Goal: Task Accomplishment & Management: Complete application form

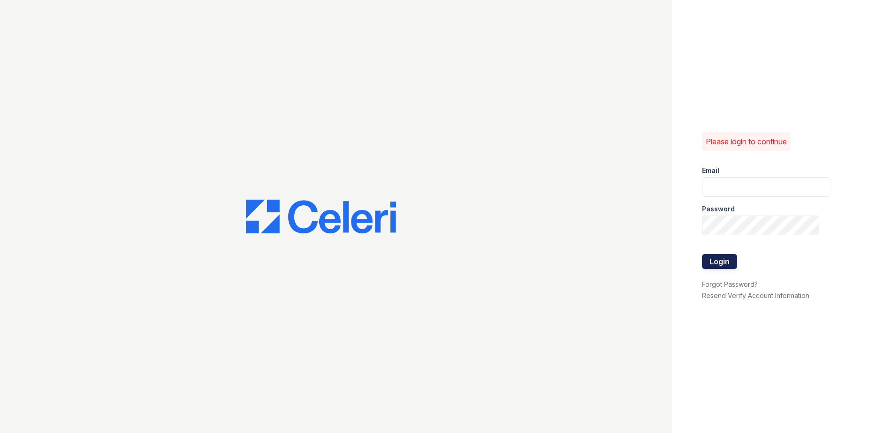
type input "[EMAIL_ADDRESS][DOMAIN_NAME]"
click at [720, 266] on button "Login" at bounding box center [719, 261] width 35 height 15
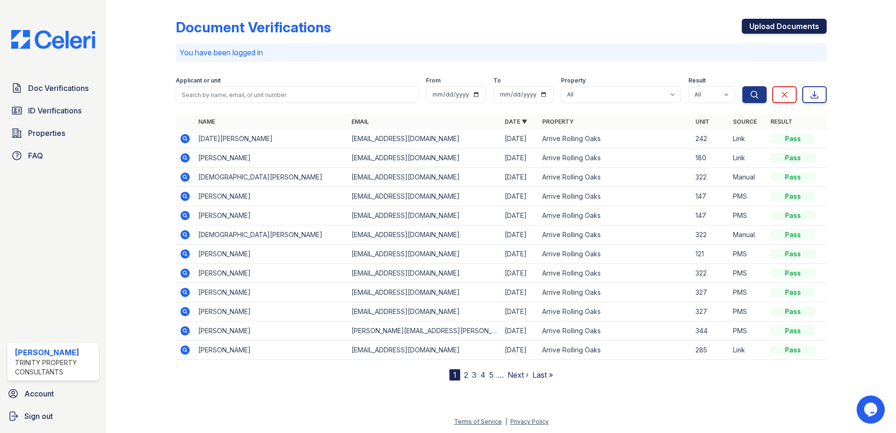
click at [799, 27] on link "Upload Documents" at bounding box center [783, 26] width 85 height 15
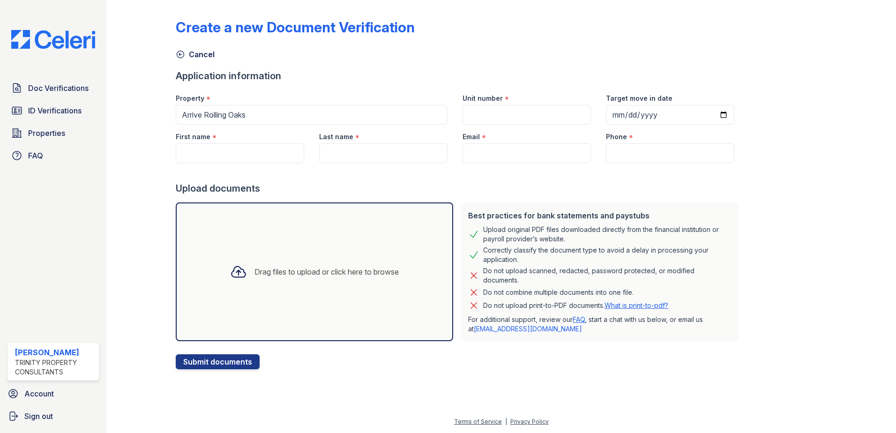
click at [509, 102] on div "Unit number *" at bounding box center [526, 95] width 128 height 19
click at [501, 111] on input "Unit number" at bounding box center [526, 115] width 128 height 20
type input "101"
click at [250, 158] on input "First name" at bounding box center [240, 153] width 128 height 20
type input "Kasia"
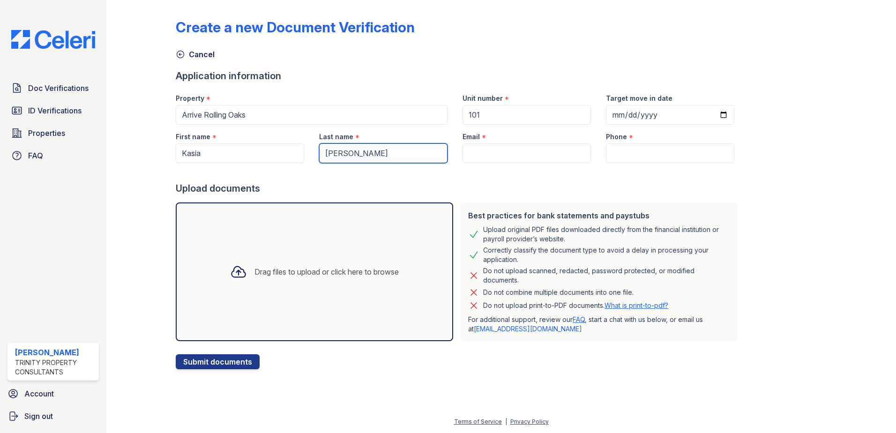
type input "[PERSON_NAME]"
click at [470, 155] on input "Email" at bounding box center [526, 153] width 128 height 20
paste input "[EMAIL_ADDRESS][DOMAIN_NAME]"
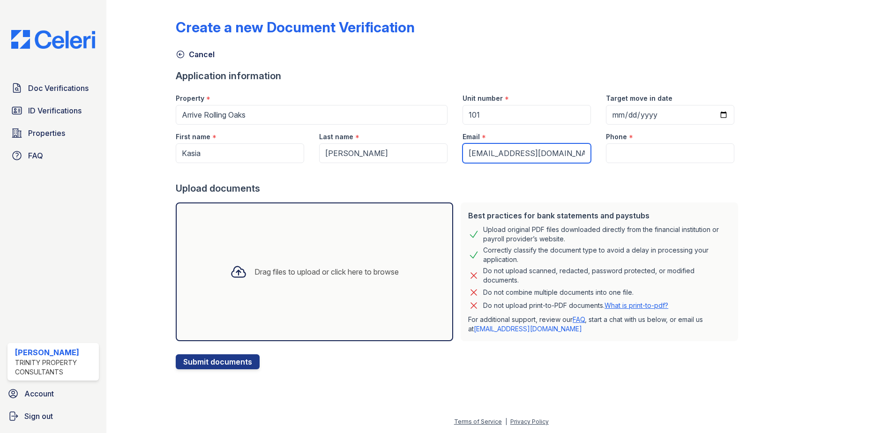
type input "[EMAIL_ADDRESS][DOMAIN_NAME]"
click at [660, 155] on input "Phone" at bounding box center [670, 153] width 128 height 20
click at [626, 157] on input "Phone" at bounding box center [670, 153] width 128 height 20
paste input "(820) 444-0775"
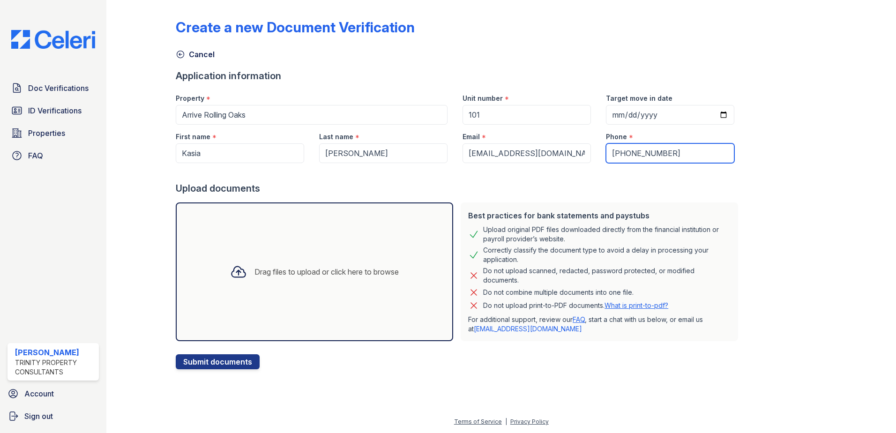
type input "(820) 444-0775"
click at [246, 298] on div "Drag files to upload or click here to browse" at bounding box center [314, 271] width 277 height 139
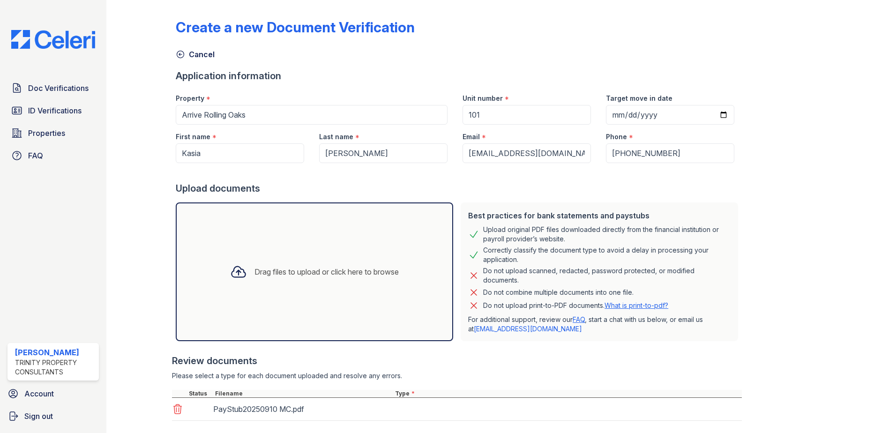
click at [299, 272] on div "Drag files to upload or click here to browse" at bounding box center [326, 271] width 144 height 11
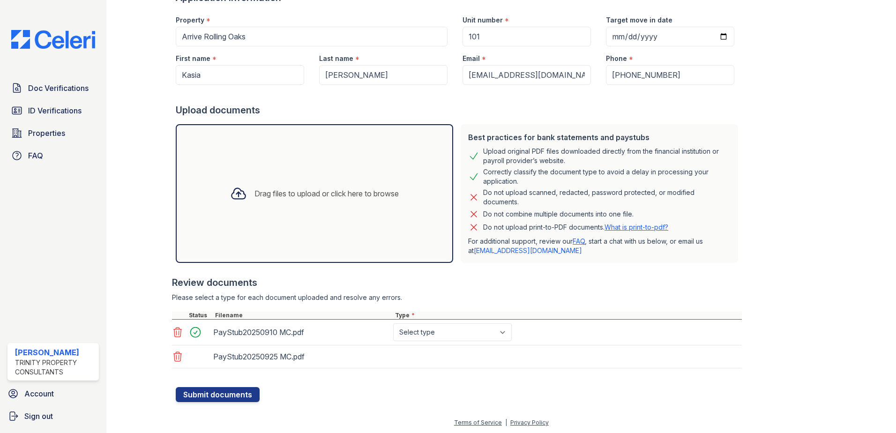
scroll to position [79, 0]
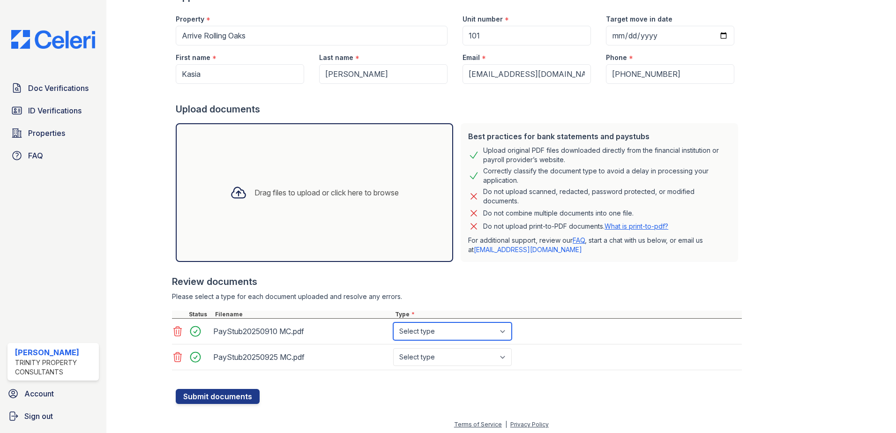
click at [461, 328] on select "Select type Paystub Bank Statement Offer Letter Tax Documents Benefit Award Let…" at bounding box center [452, 331] width 119 height 18
select select "paystub"
click at [393, 322] on select "Select type Paystub Bank Statement Offer Letter Tax Documents Benefit Award Let…" at bounding box center [452, 331] width 119 height 18
click at [426, 353] on select "Select type Paystub Bank Statement Offer Letter Tax Documents Benefit Award Let…" at bounding box center [452, 357] width 119 height 18
select select "paystub"
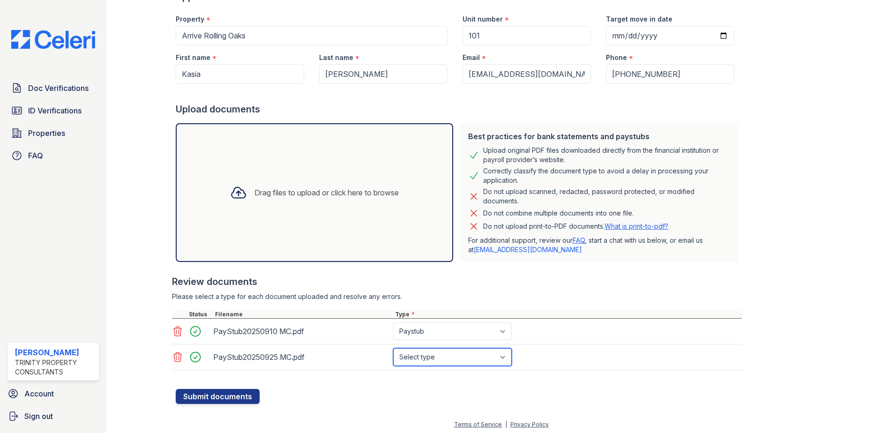
click at [393, 348] on select "Select type Paystub Bank Statement Offer Letter Tax Documents Benefit Award Let…" at bounding box center [452, 357] width 119 height 18
click at [223, 394] on button "Submit documents" at bounding box center [218, 396] width 84 height 15
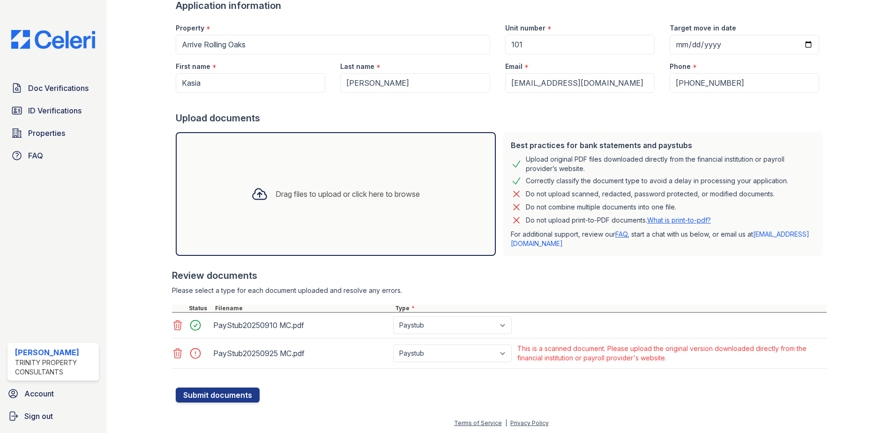
scroll to position [98, 0]
click at [172, 353] on icon at bounding box center [177, 351] width 11 height 11
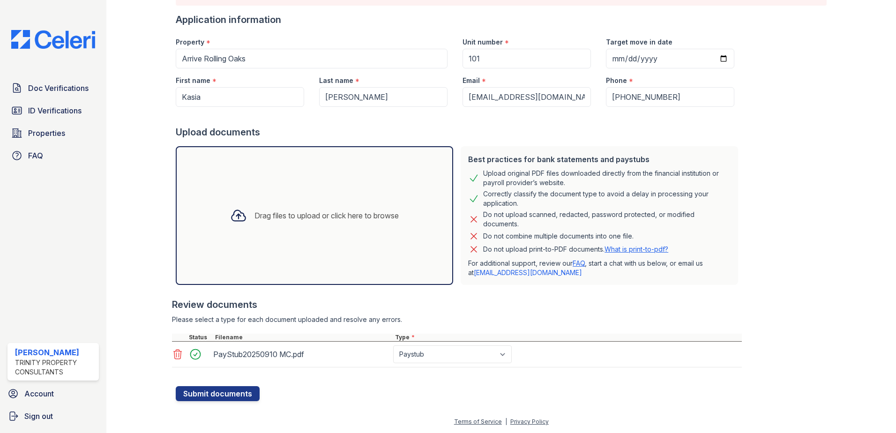
scroll to position [82, 0]
click at [227, 400] on button "Submit documents" at bounding box center [218, 393] width 84 height 15
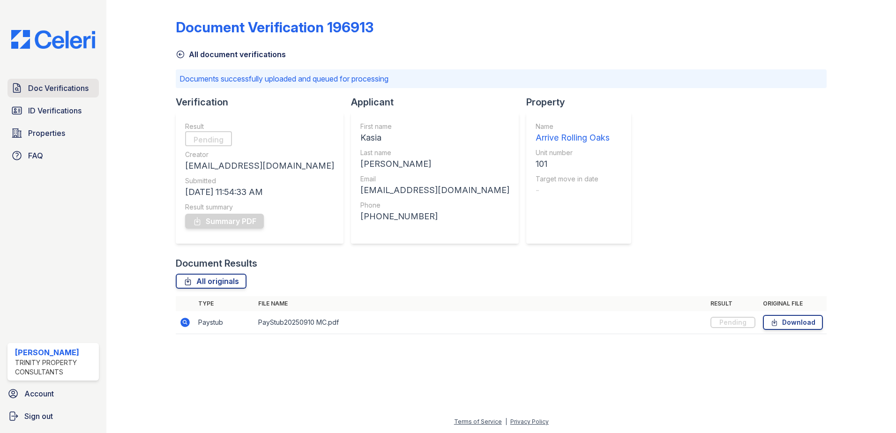
click at [89, 87] on link "Doc Verifications" at bounding box center [52, 88] width 91 height 19
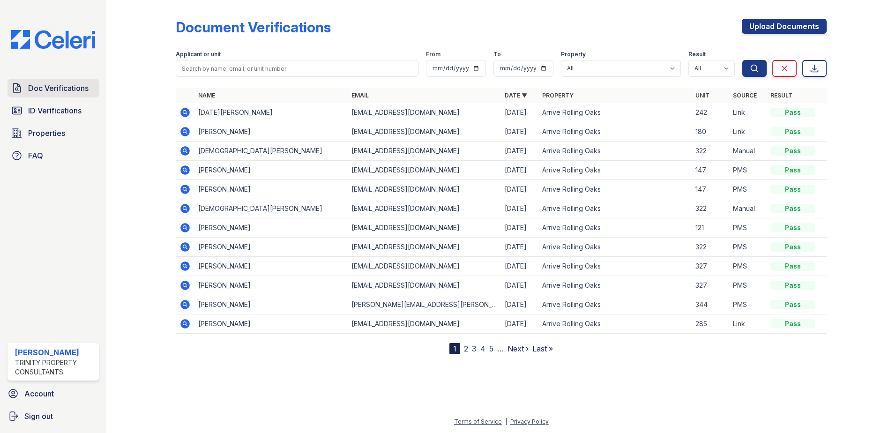
click at [46, 91] on span "Doc Verifications" at bounding box center [58, 87] width 60 height 11
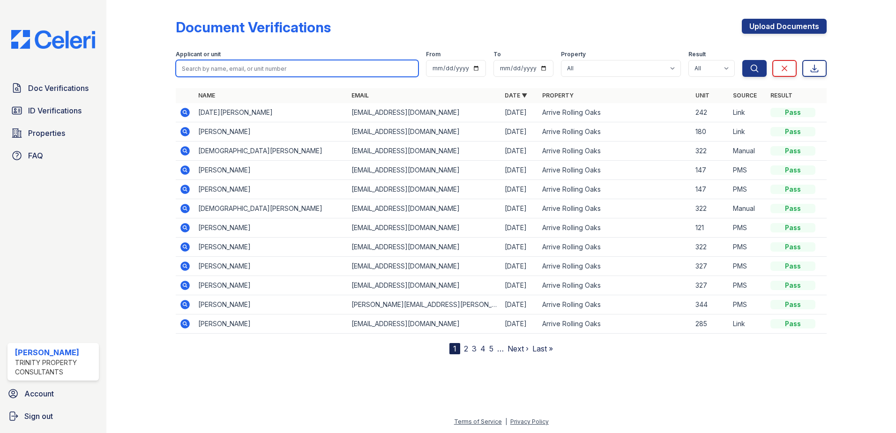
click at [286, 61] on input "search" at bounding box center [297, 68] width 243 height 17
type input "kasia"
click at [742, 60] on button "Search" at bounding box center [754, 68] width 24 height 17
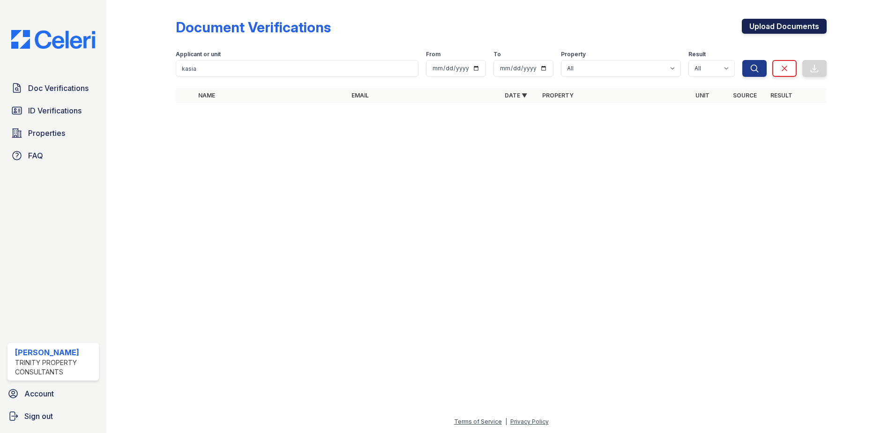
click at [773, 29] on link "Upload Documents" at bounding box center [783, 26] width 85 height 15
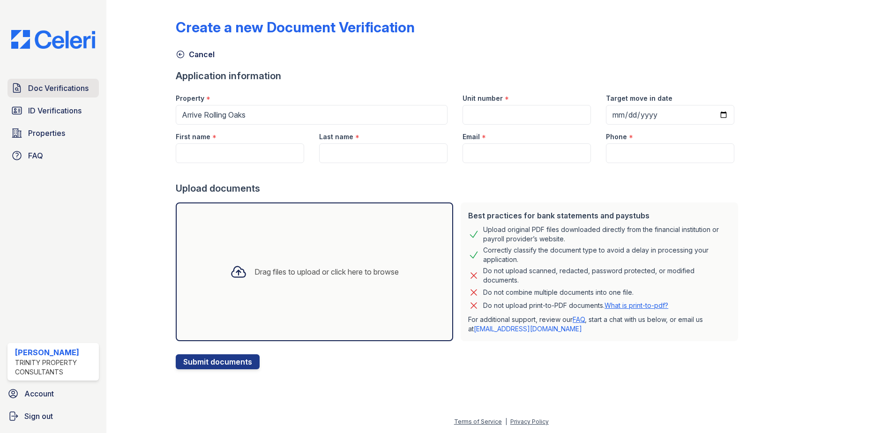
click at [42, 91] on span "Doc Verifications" at bounding box center [58, 87] width 60 height 11
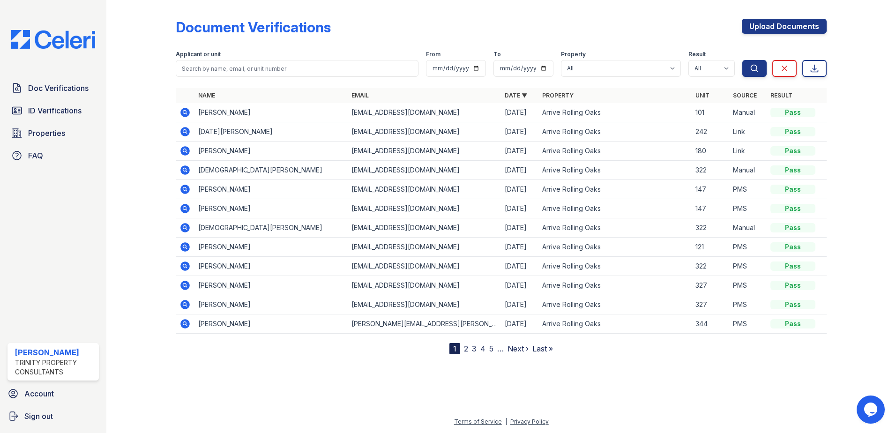
click at [184, 116] on icon at bounding box center [184, 112] width 9 height 9
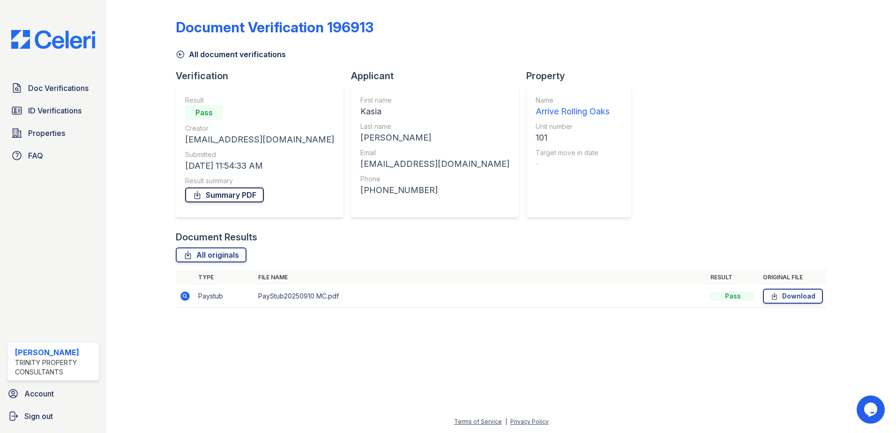
click at [225, 199] on link "Summary PDF" at bounding box center [224, 194] width 79 height 15
